Goal: Task Accomplishment & Management: Use online tool/utility

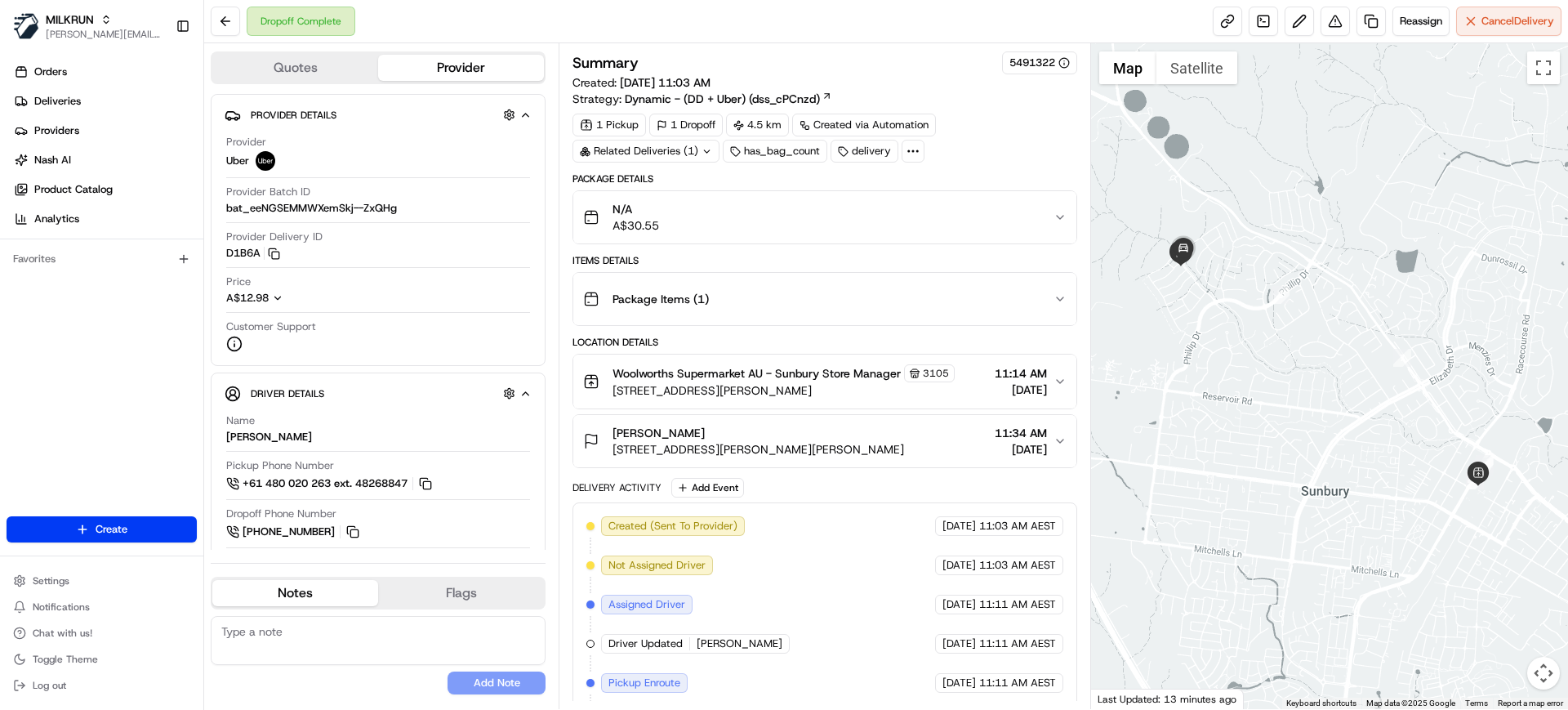
click at [1029, 439] on span "11:34 AM" at bounding box center [1021, 433] width 52 height 17
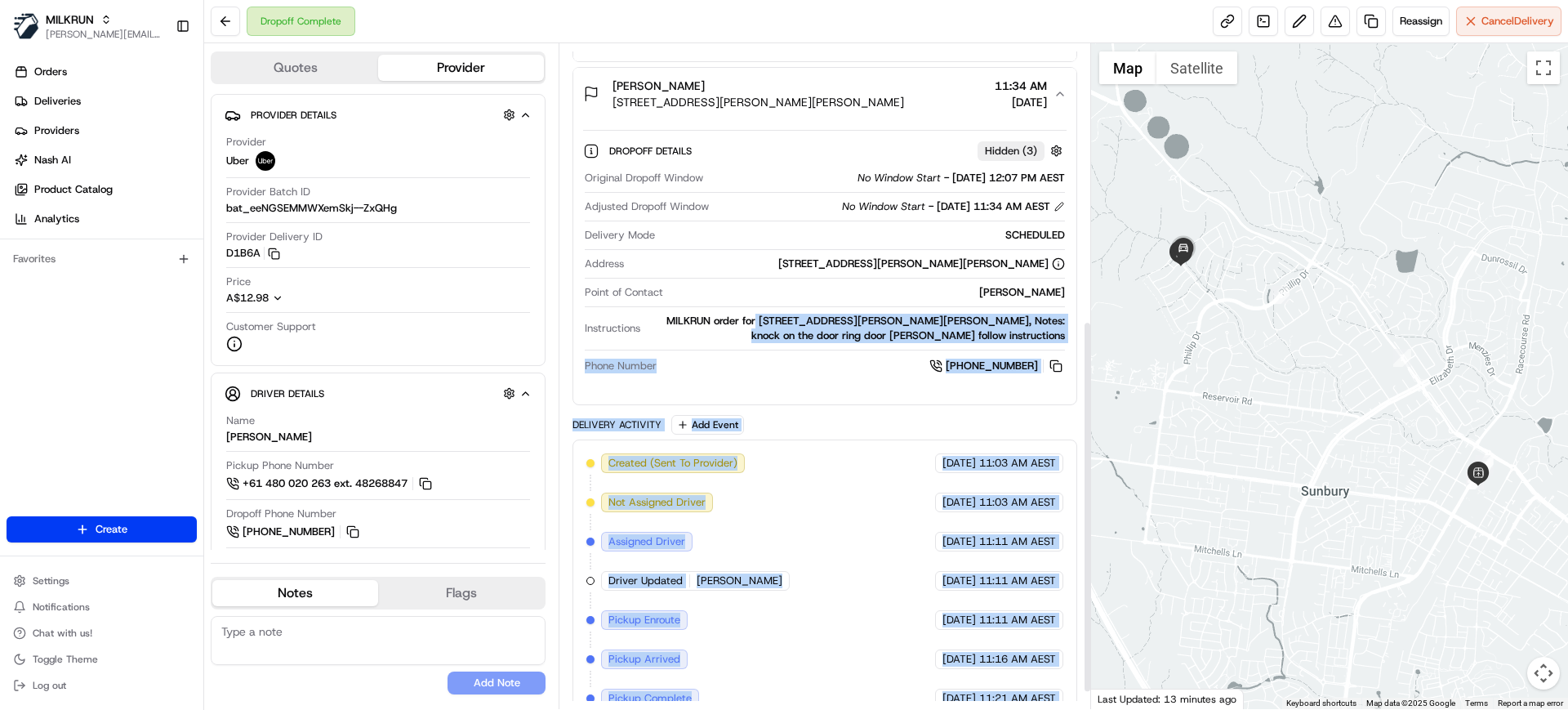
scroll to position [525, 0]
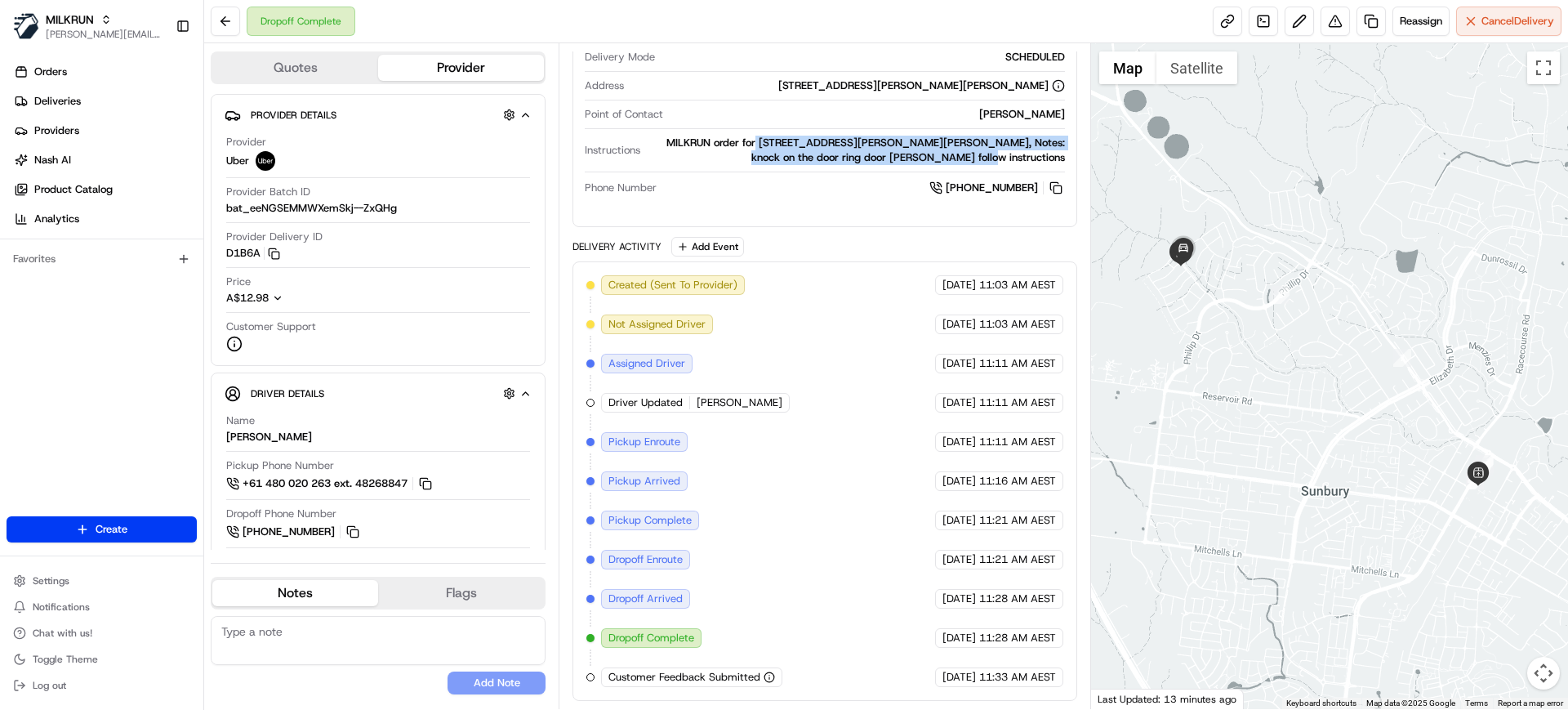
drag, startPoint x: 740, startPoint y: 661, endPoint x: 1067, endPoint y: 164, distance: 594.9
click at [1067, 164] on div "Dropoff Details Hidden ( 3 ) Original Dropoff Window No Window Start - 20/08/20…" at bounding box center [825, 78] width 503 height 271
click at [1074, 235] on div "Package Details N/A A$30.55 Items Details Package Items ( 1 ) Location Details …" at bounding box center [825, 174] width 504 height 1054
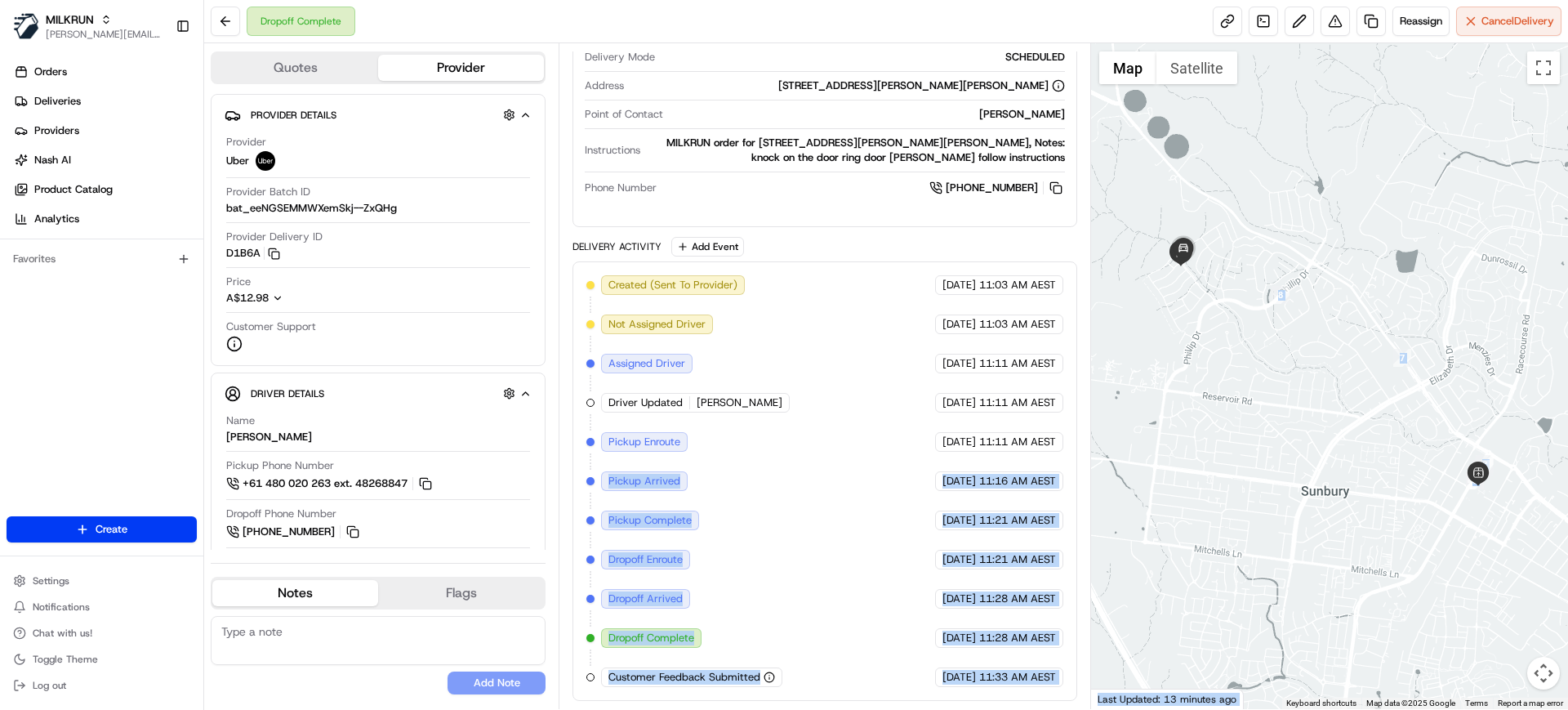
scroll to position [0, 0]
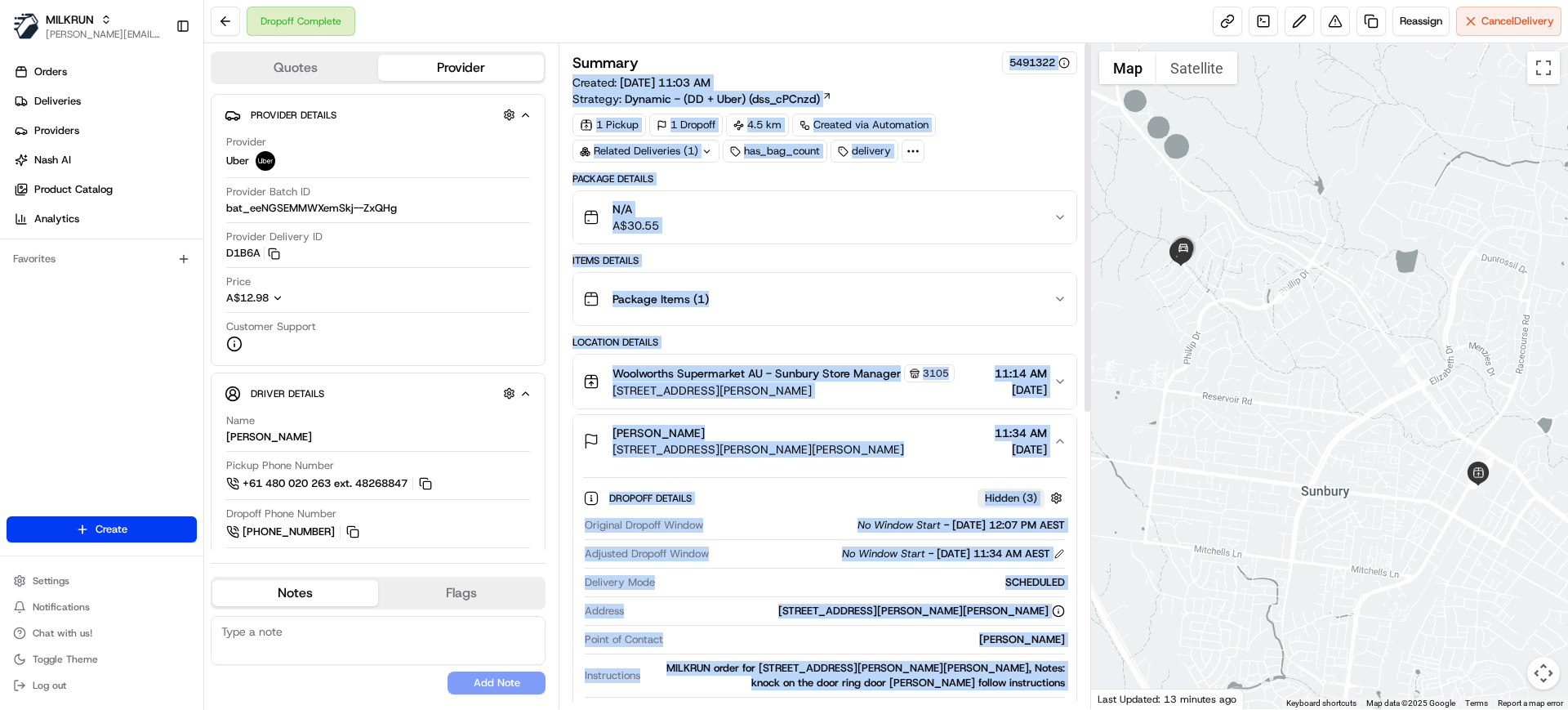
drag, startPoint x: 1056, startPoint y: 458, endPoint x: 865, endPoint y: 75, distance: 428.0
click at [865, 75] on div "Summary 5491322 Created: 20/08/2025 11:03 AM Strategy: Dynamic - (DD + Uber) (d…" at bounding box center [825, 638] width 504 height 1175
click at [834, 207] on div "N/A A$30.55" at bounding box center [818, 217] width 469 height 33
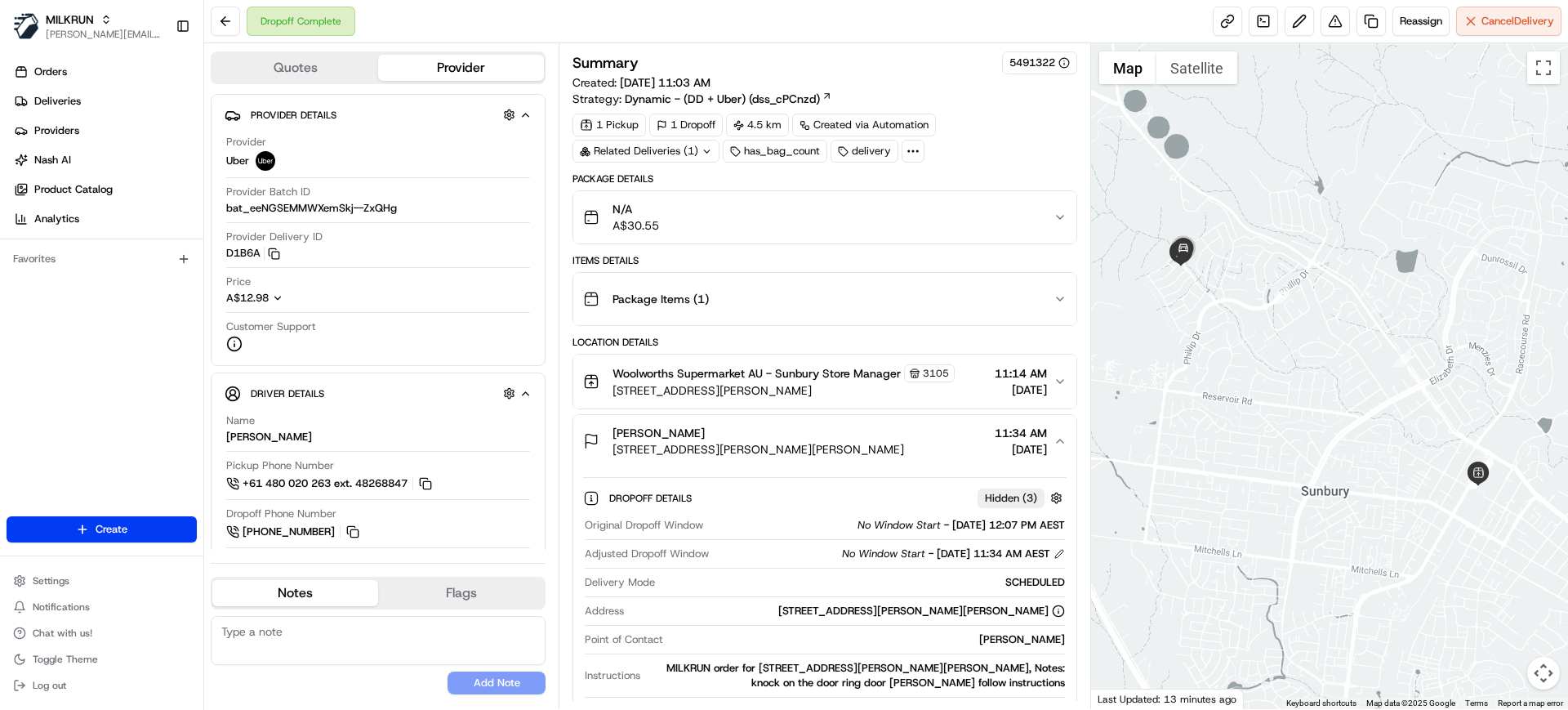
click at [834, 207] on div "N/A A$30.55" at bounding box center [818, 217] width 469 height 33
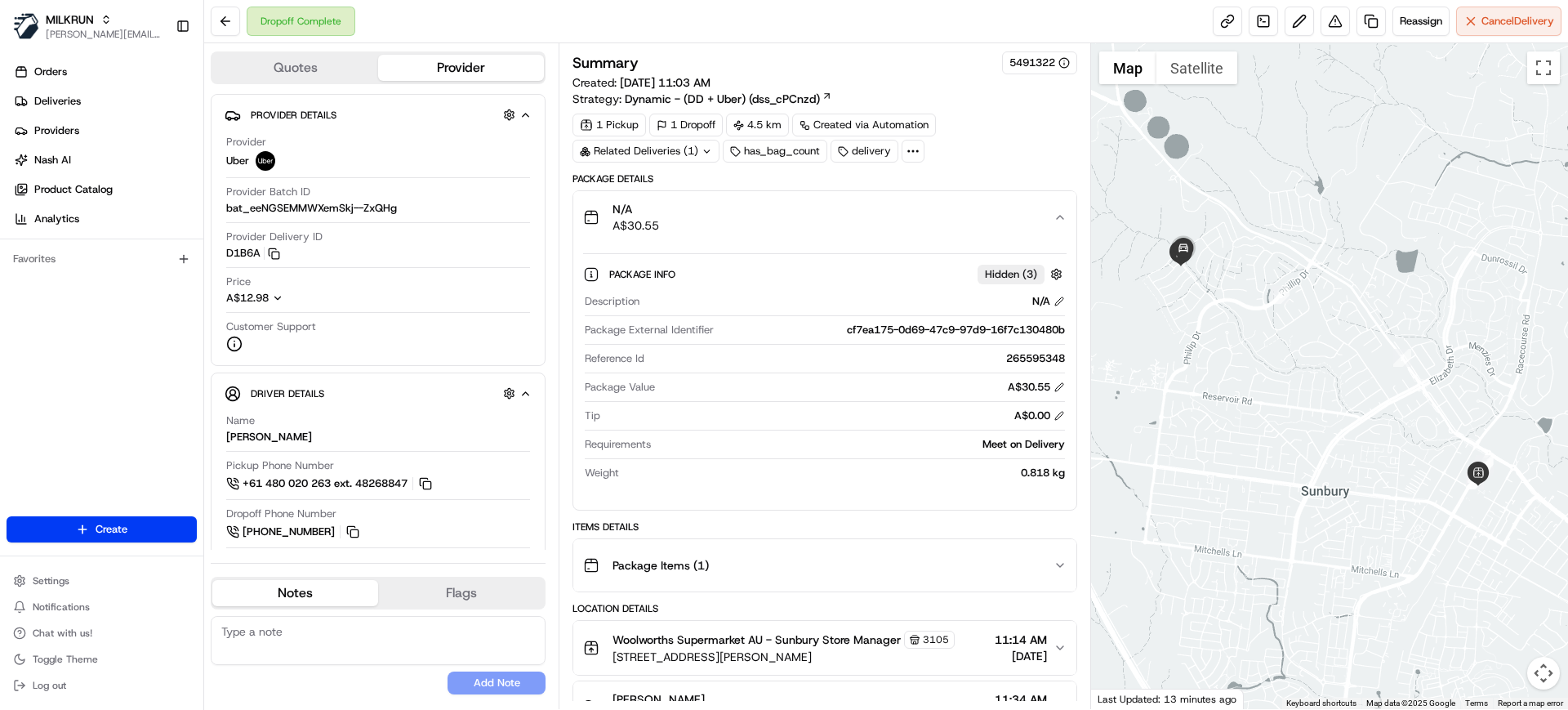
click at [834, 207] on div "N/A A$30.55" at bounding box center [818, 217] width 469 height 33
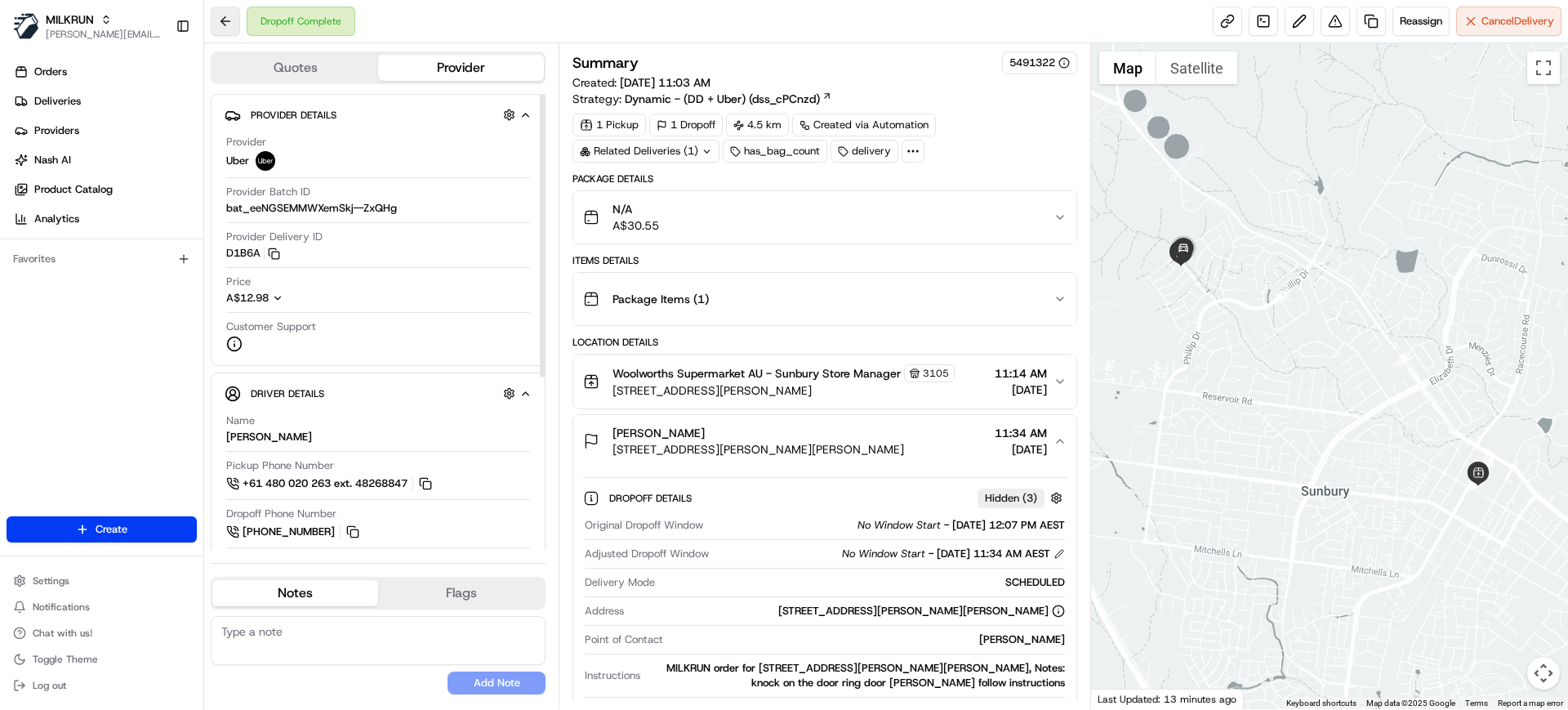
click at [235, 19] on button at bounding box center [226, 21] width 30 height 30
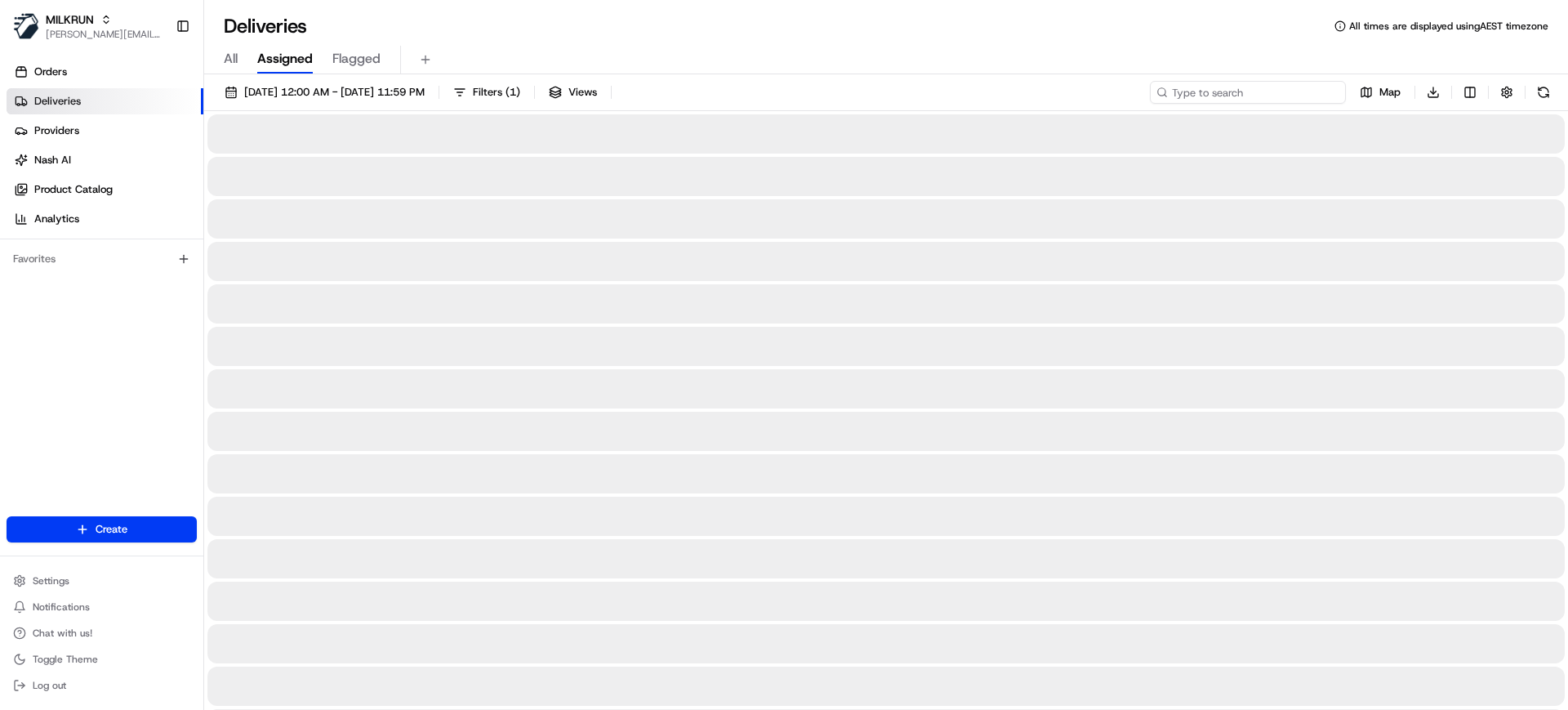
click at [1289, 98] on input at bounding box center [1247, 93] width 196 height 23
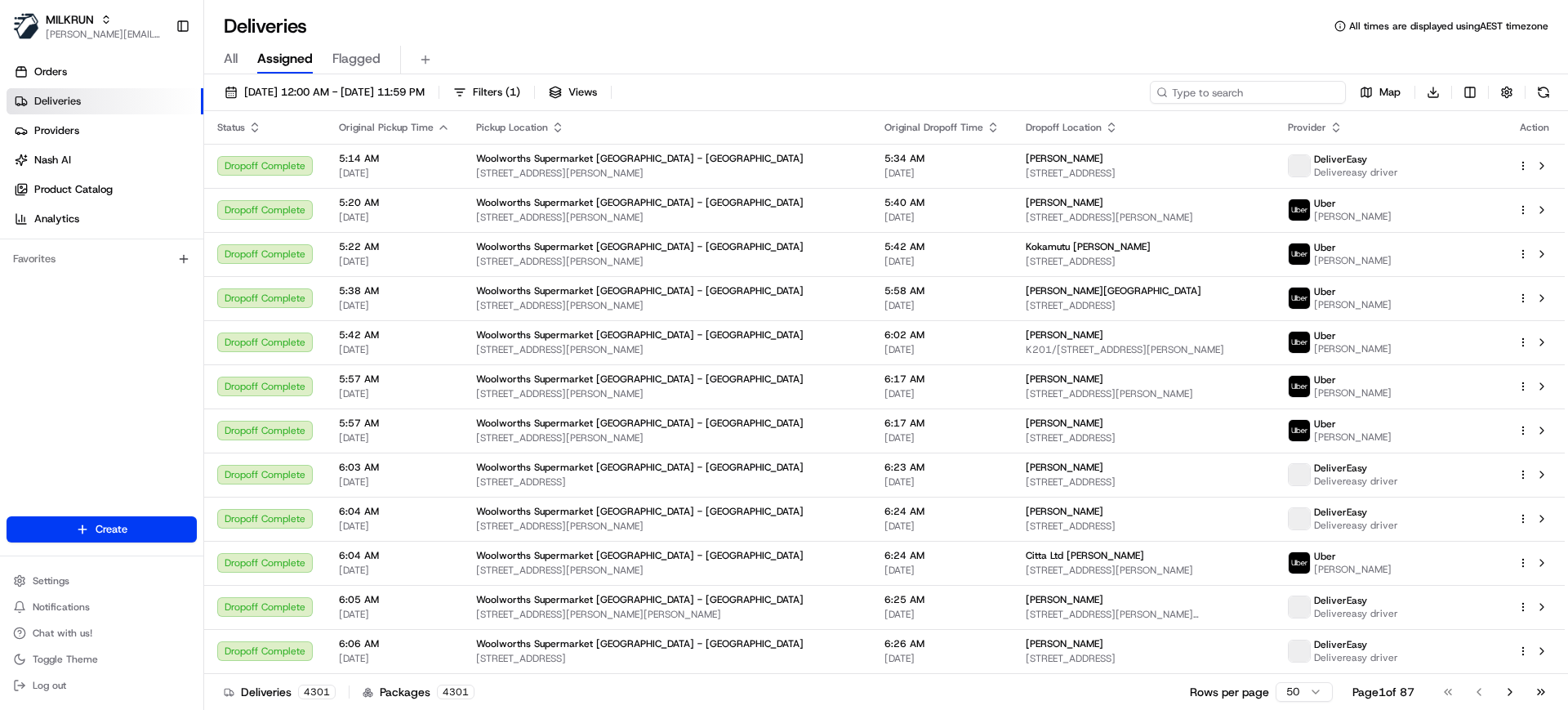
paste input "Lisa Tyler"
type input "Lisa Tyler"
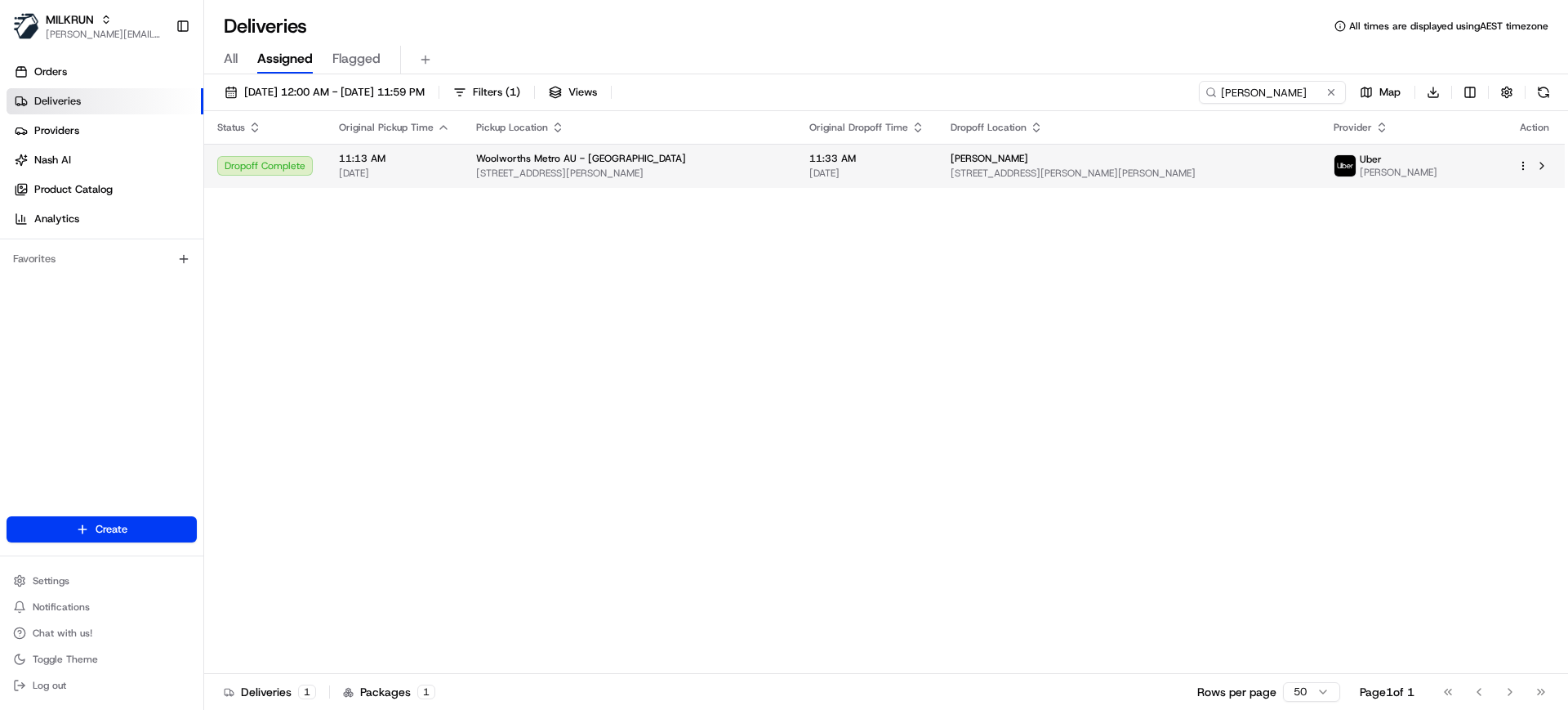
click at [1029, 173] on span "88 Evans St, Rozelle, NSW 2039, AU" at bounding box center [1129, 174] width 357 height 13
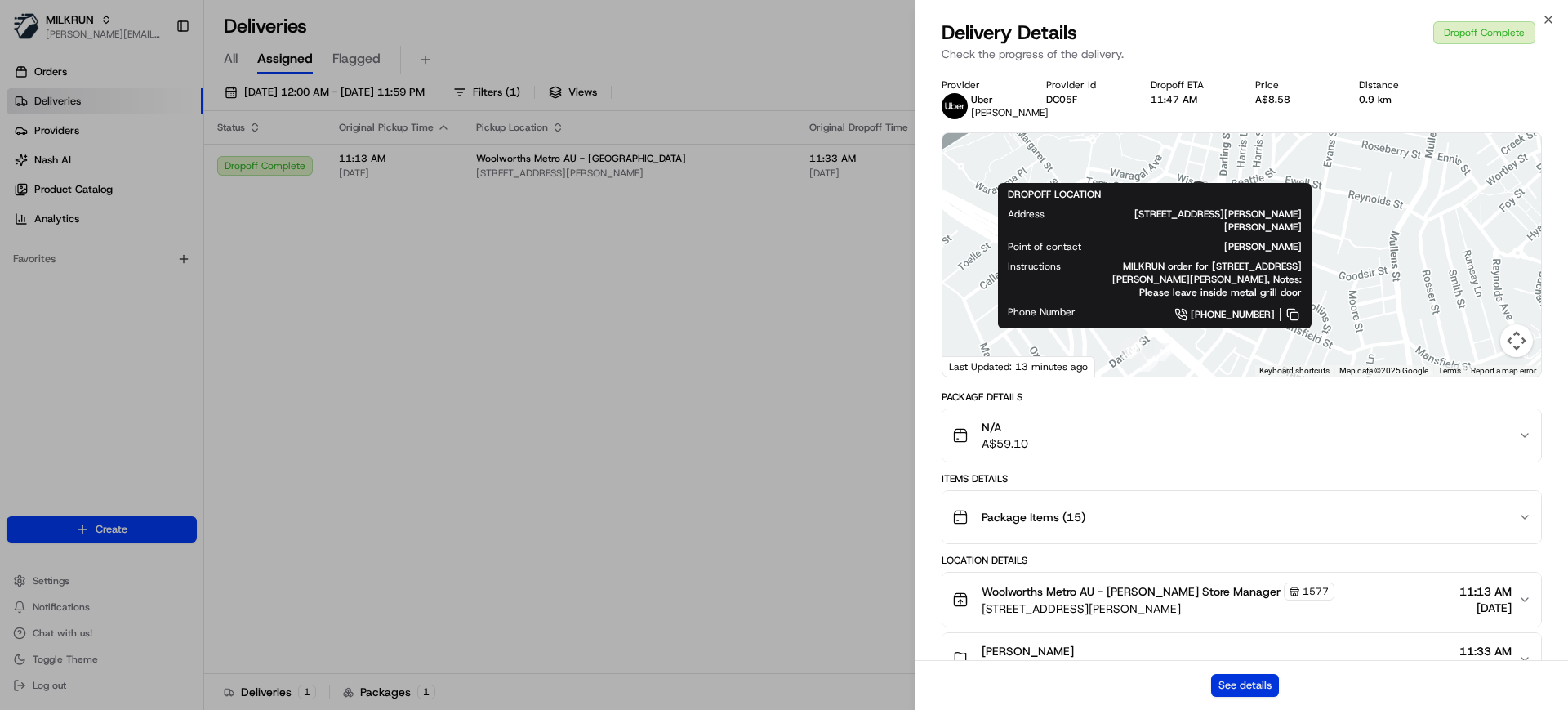
click at [1264, 685] on button "See details" at bounding box center [1245, 685] width 68 height 23
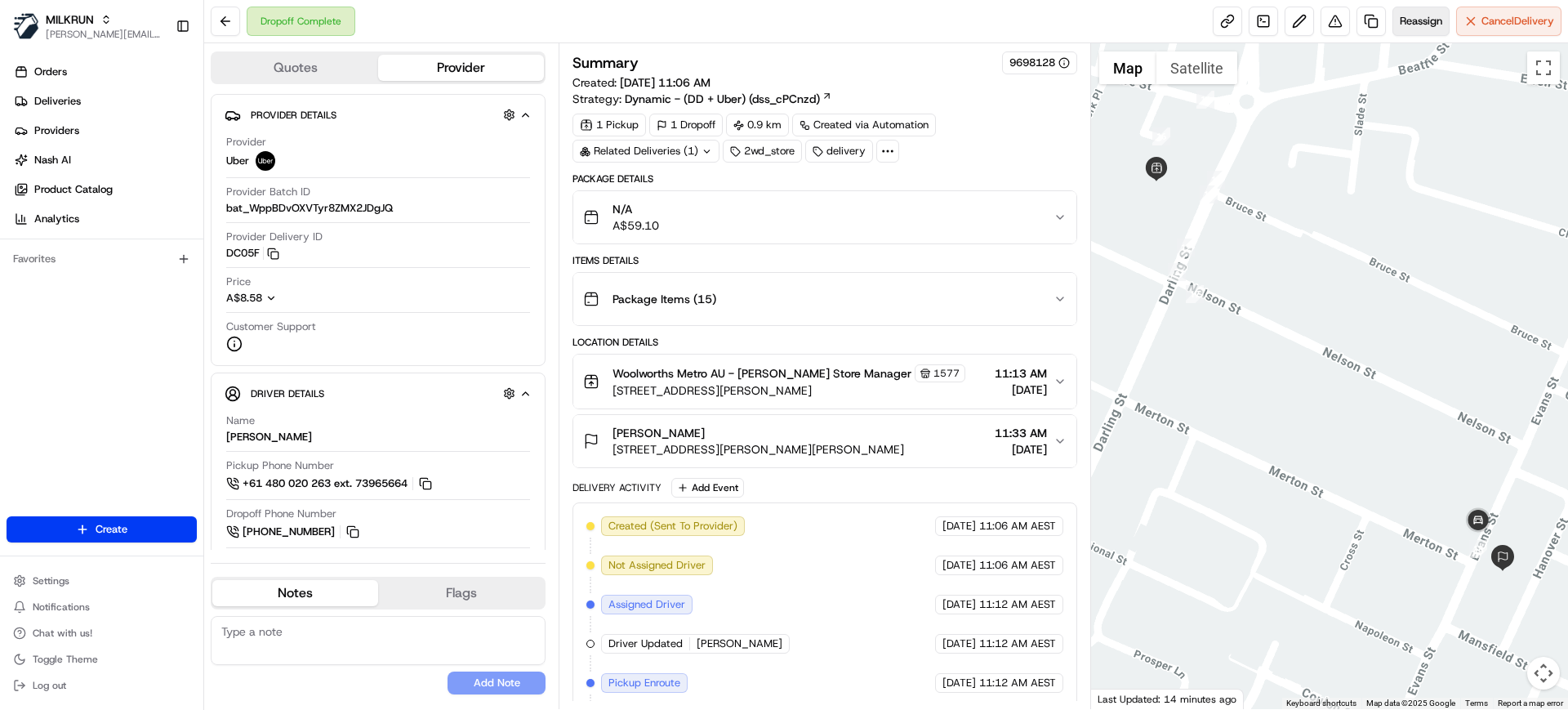
click at [1404, 19] on span "Reassign" at bounding box center [1421, 21] width 42 height 15
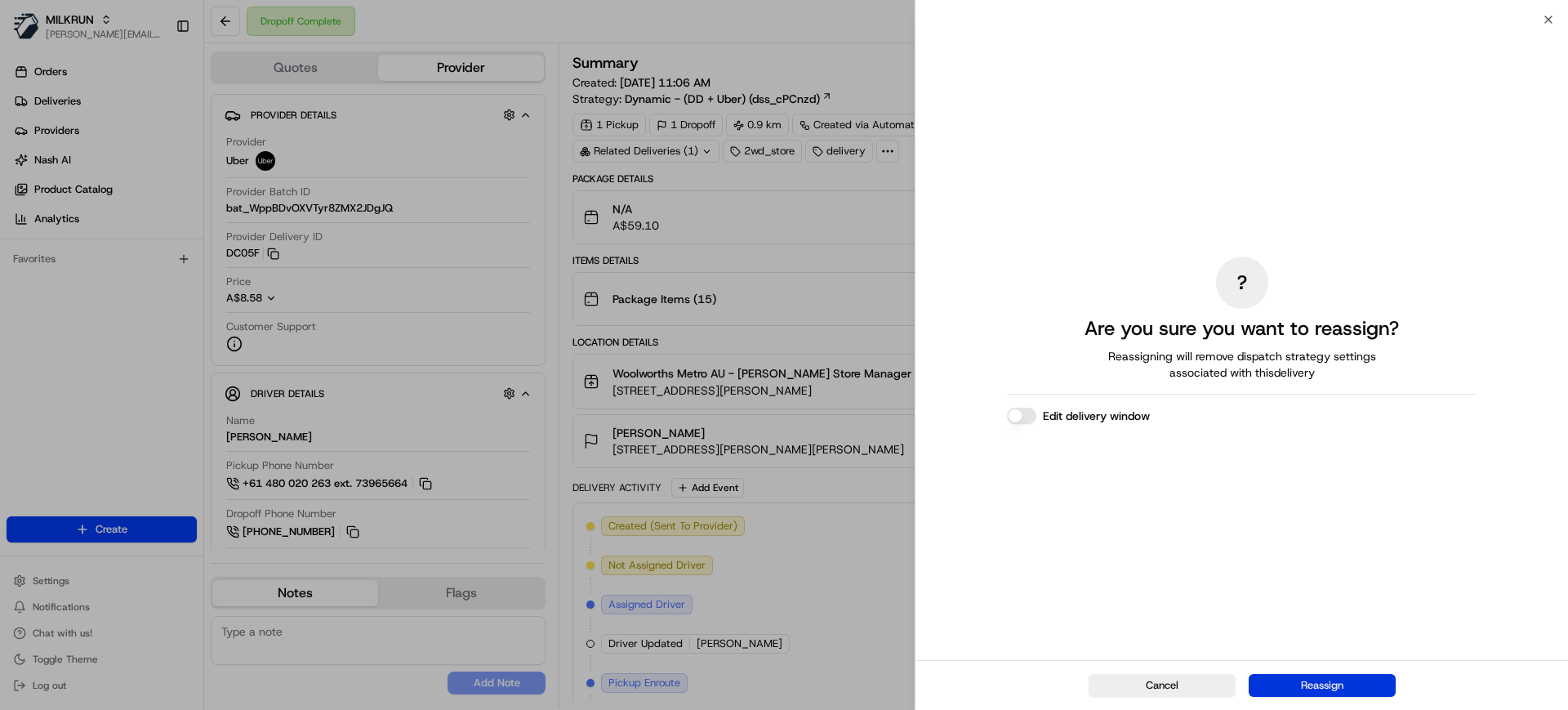
click at [1330, 684] on button "Reassign" at bounding box center [1323, 685] width 147 height 23
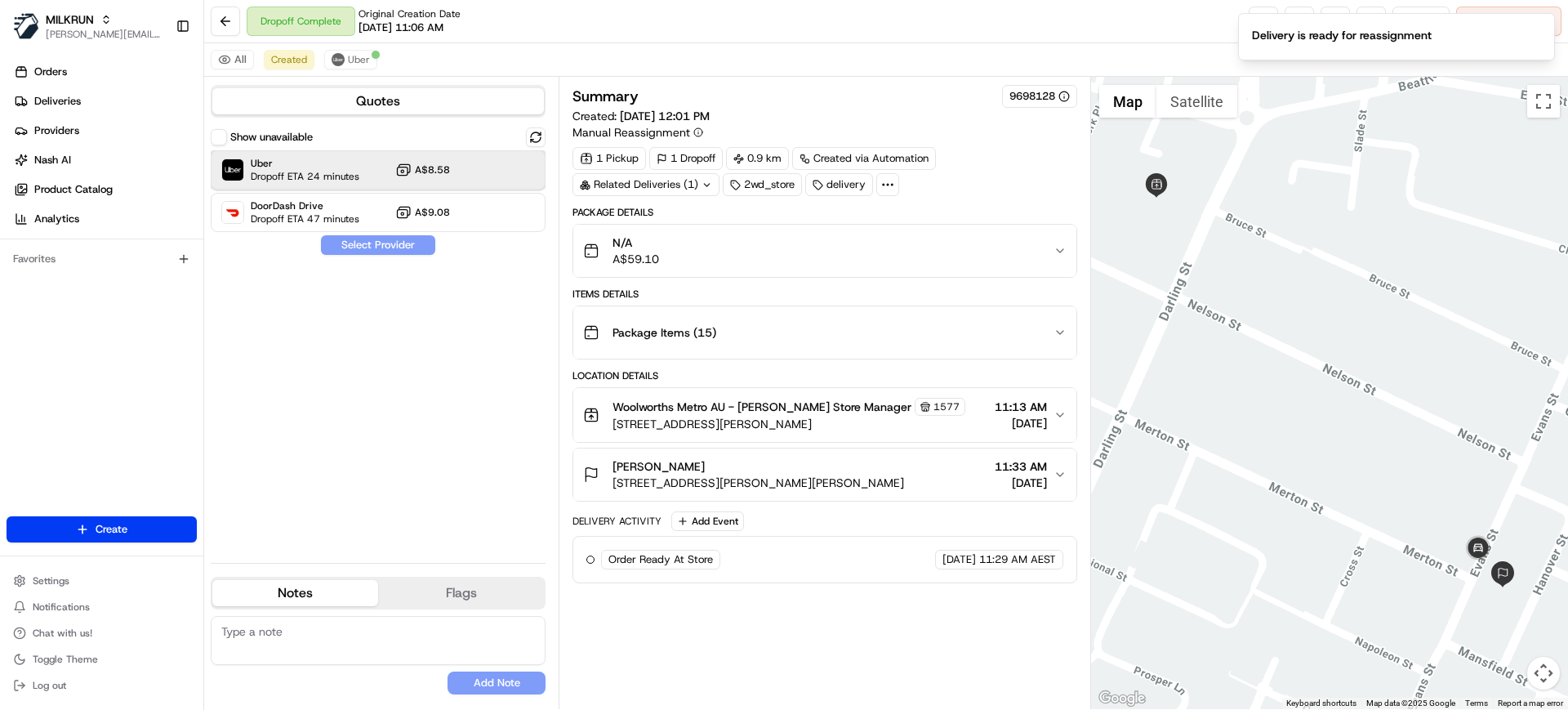
click at [444, 180] on div "Uber Dropoff ETA 24 minutes A$8.58" at bounding box center [378, 169] width 335 height 39
click at [412, 246] on button "Assign Provider" at bounding box center [378, 245] width 116 height 20
